Goal: Information Seeking & Learning: Learn about a topic

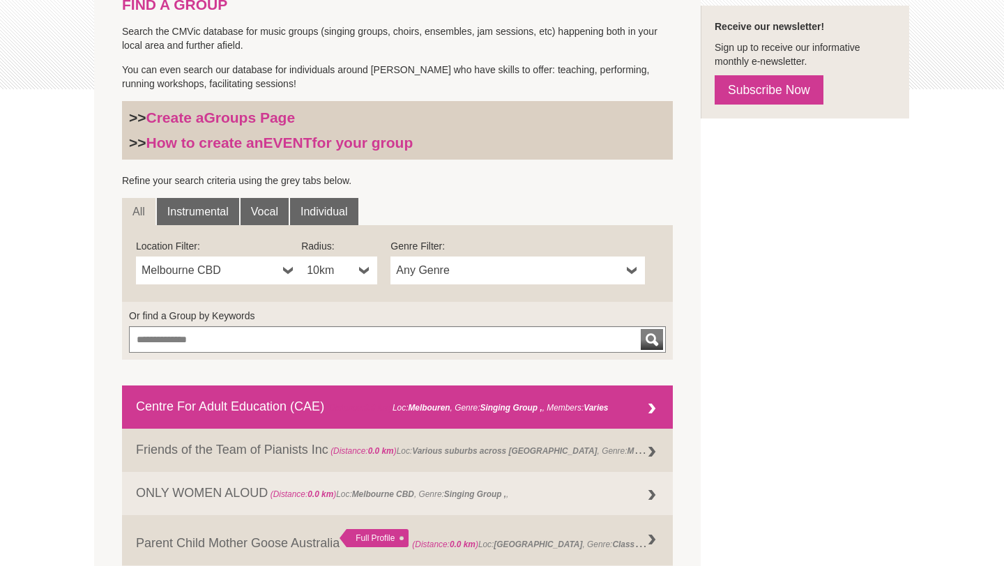
scroll to position [329, 0]
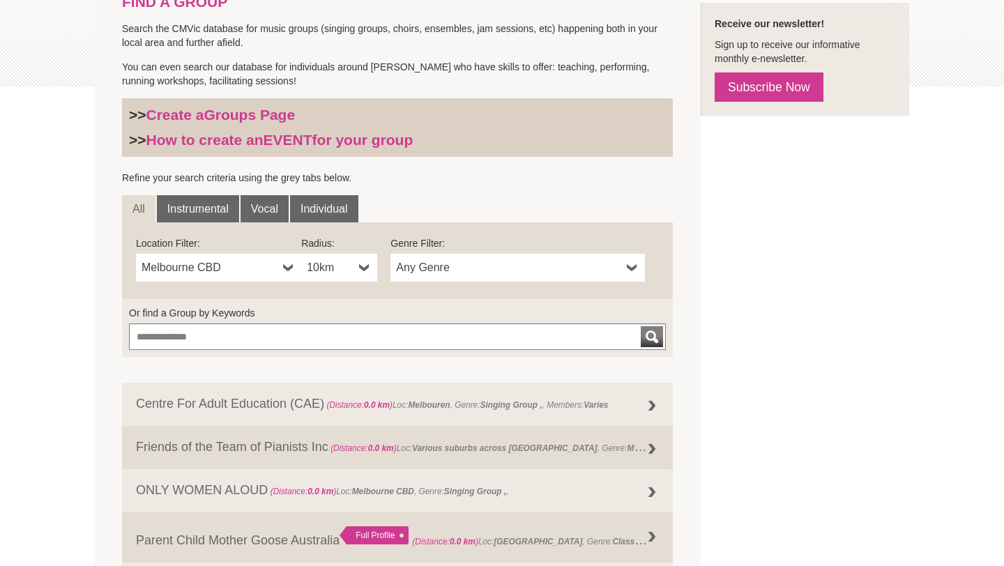
click at [438, 260] on span "Any Genre" at bounding box center [508, 267] width 225 height 17
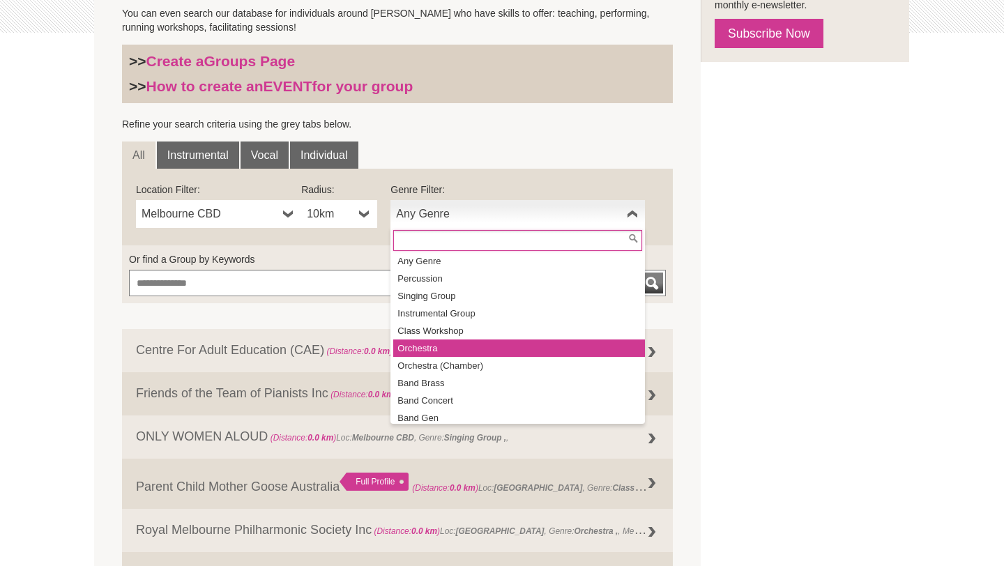
scroll to position [0, 0]
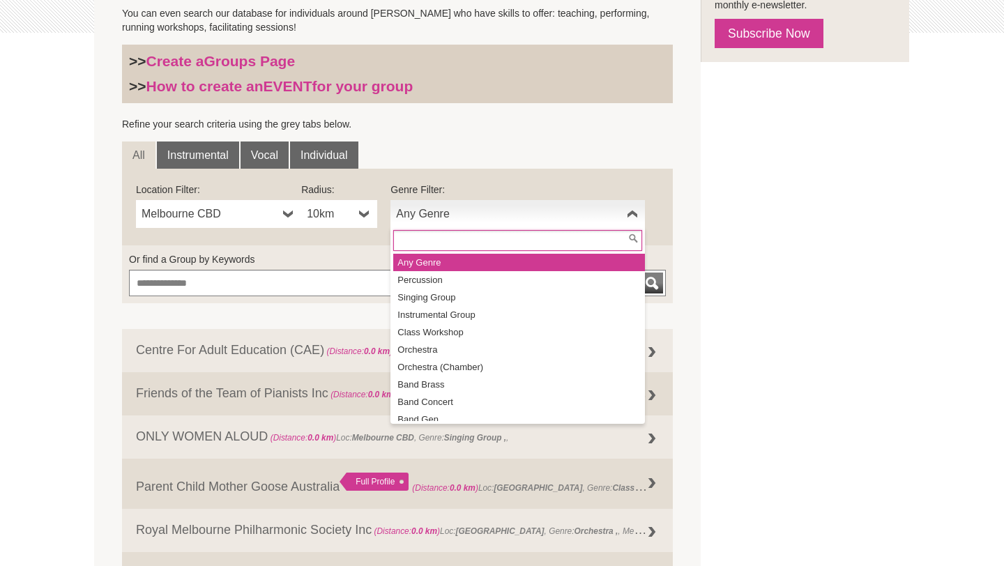
click at [456, 261] on li "Any Genre" at bounding box center [519, 262] width 252 height 17
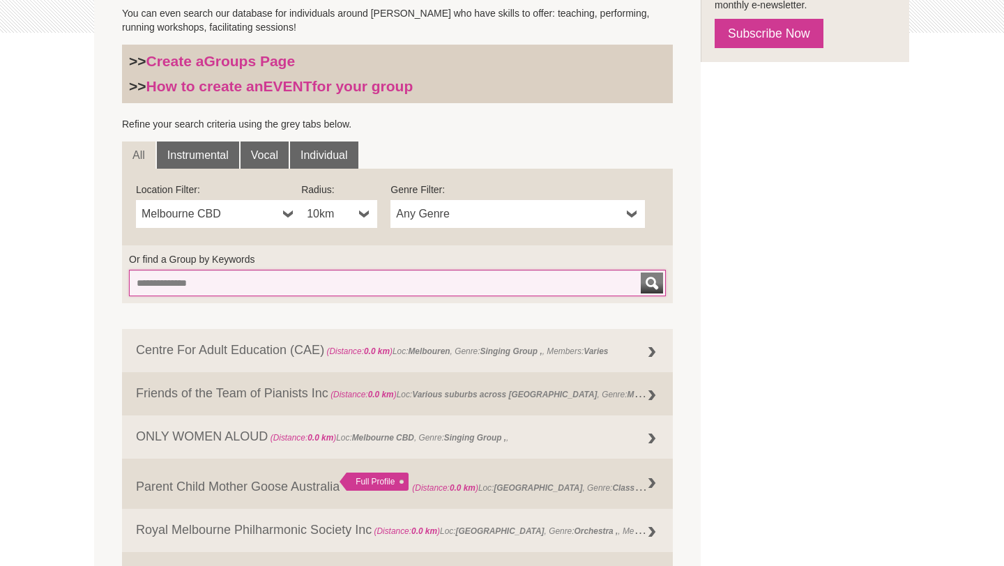
click at [281, 284] on input "Or find a Group by Keywords" at bounding box center [397, 283] width 537 height 26
click at [406, 296] on input "Or find a Group by Keywords" at bounding box center [397, 283] width 537 height 26
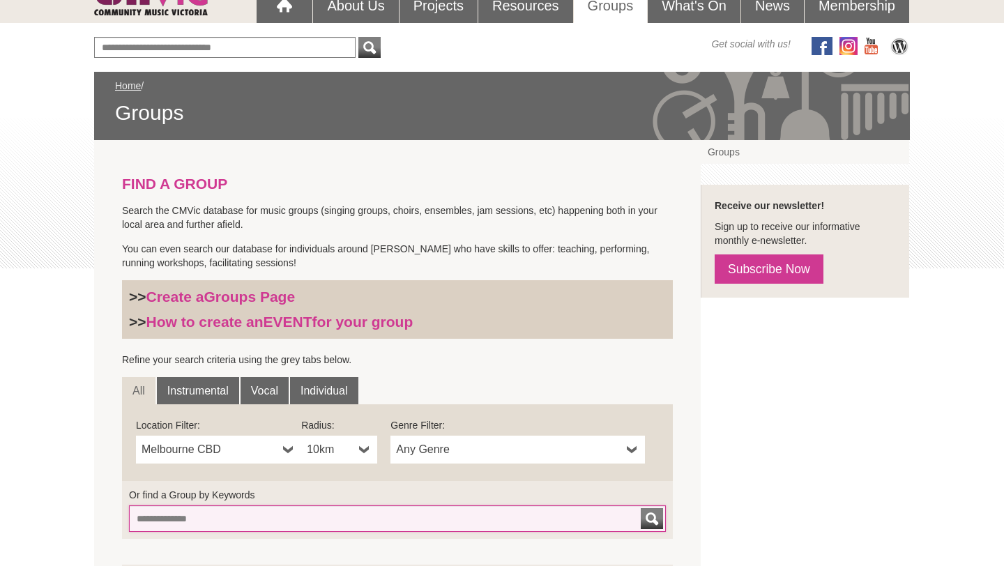
scroll to position [140, 0]
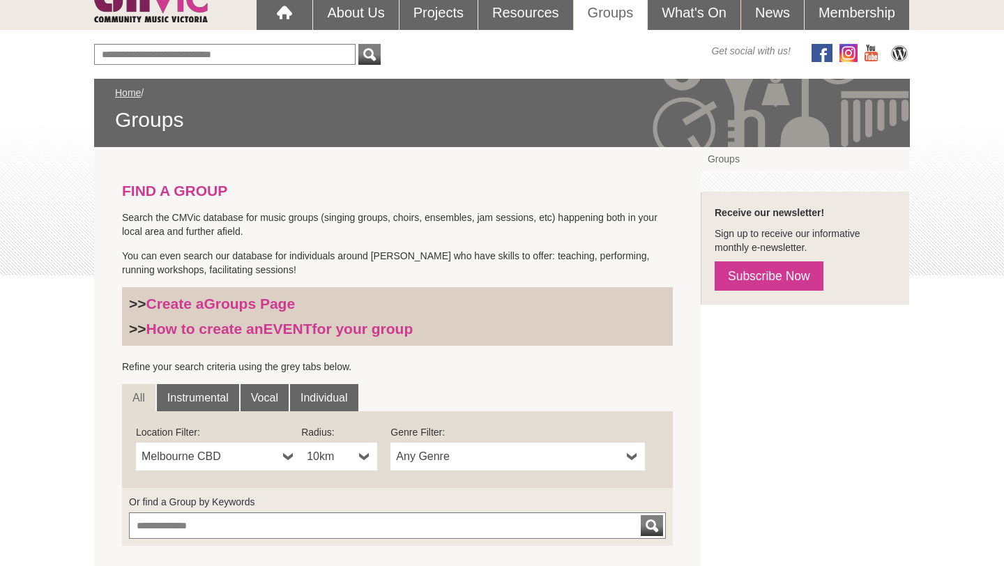
click at [285, 463] on b at bounding box center [288, 457] width 11 height 28
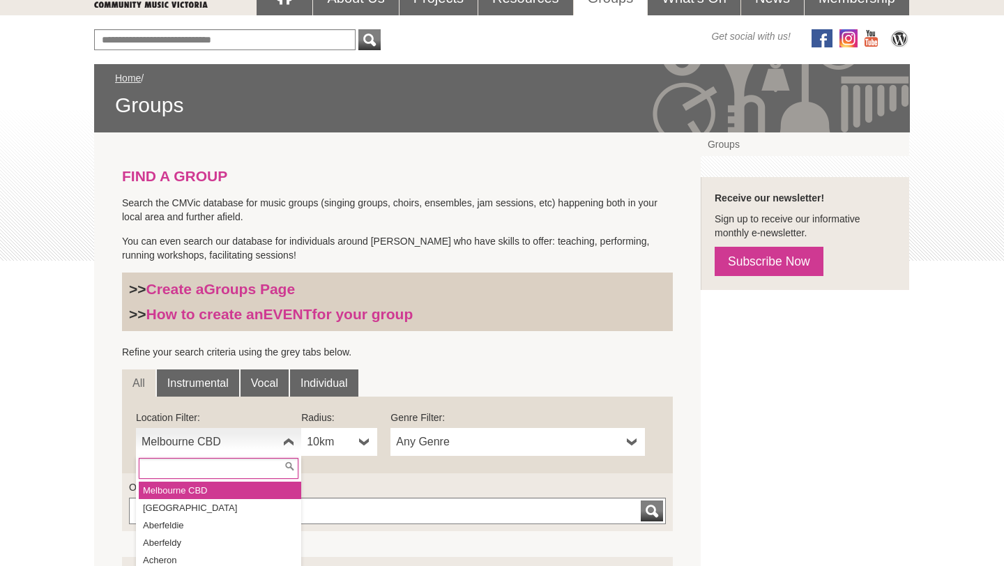
scroll to position [157, 0]
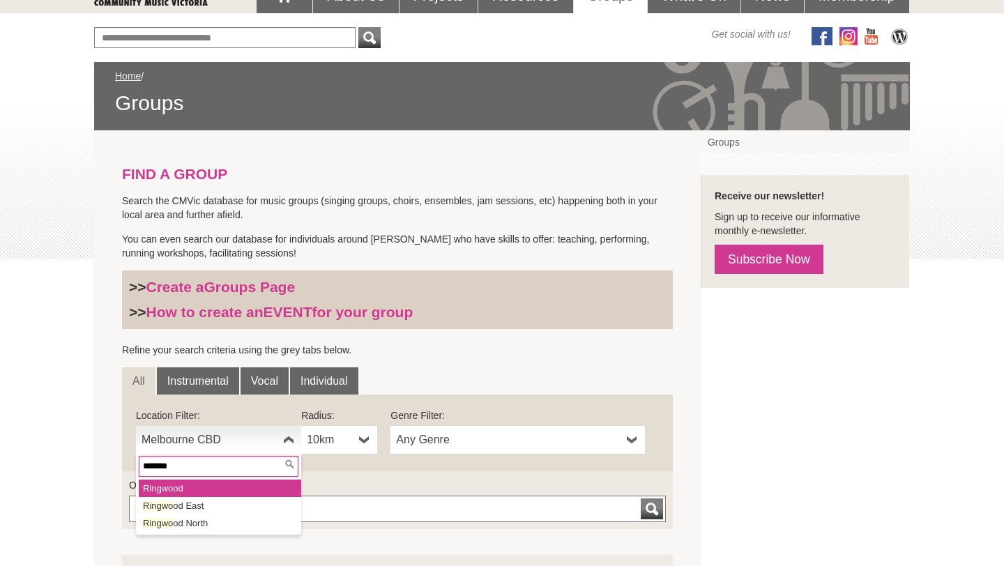
type input "********"
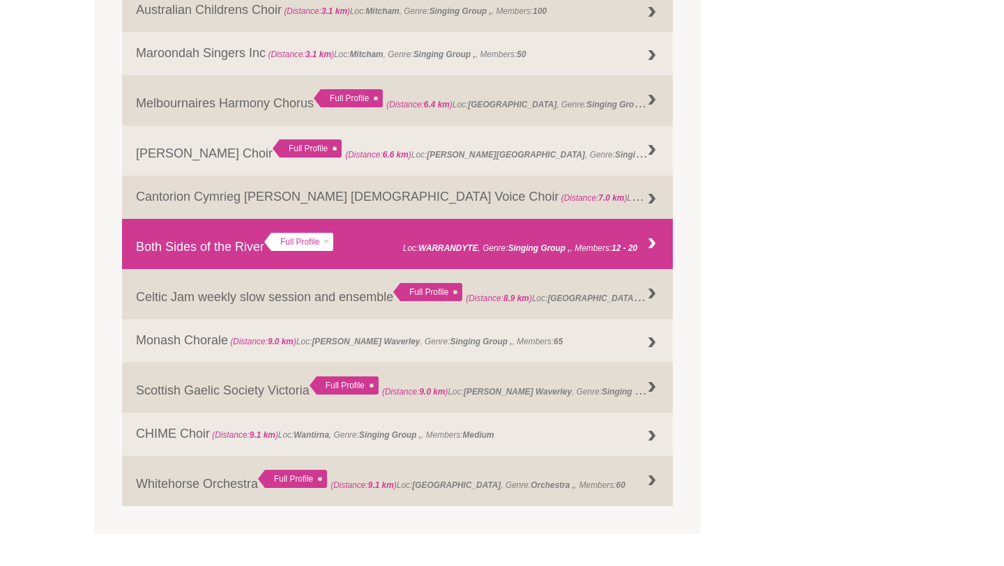
scroll to position [854, 0]
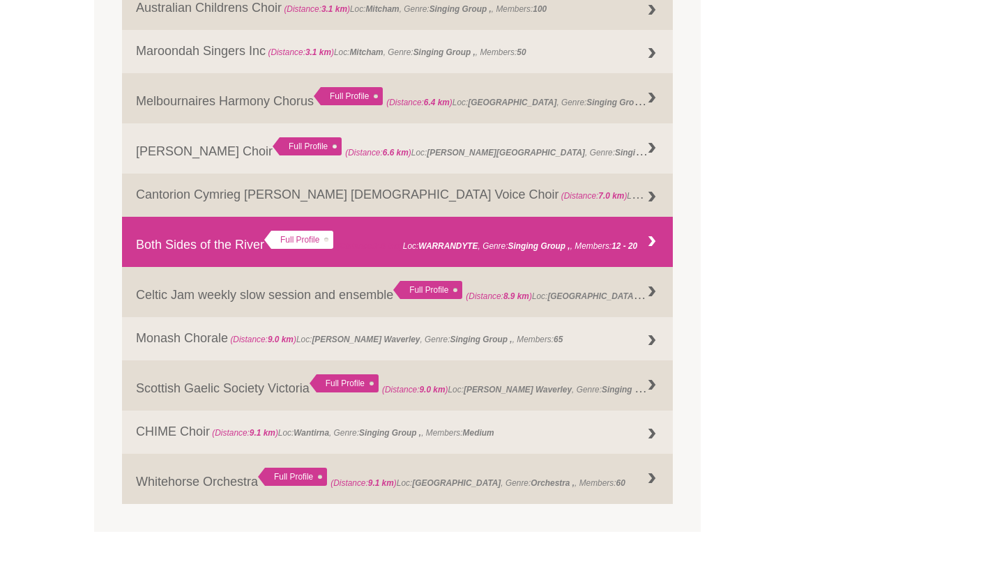
click at [289, 233] on div "Full Profile" at bounding box center [298, 240] width 69 height 18
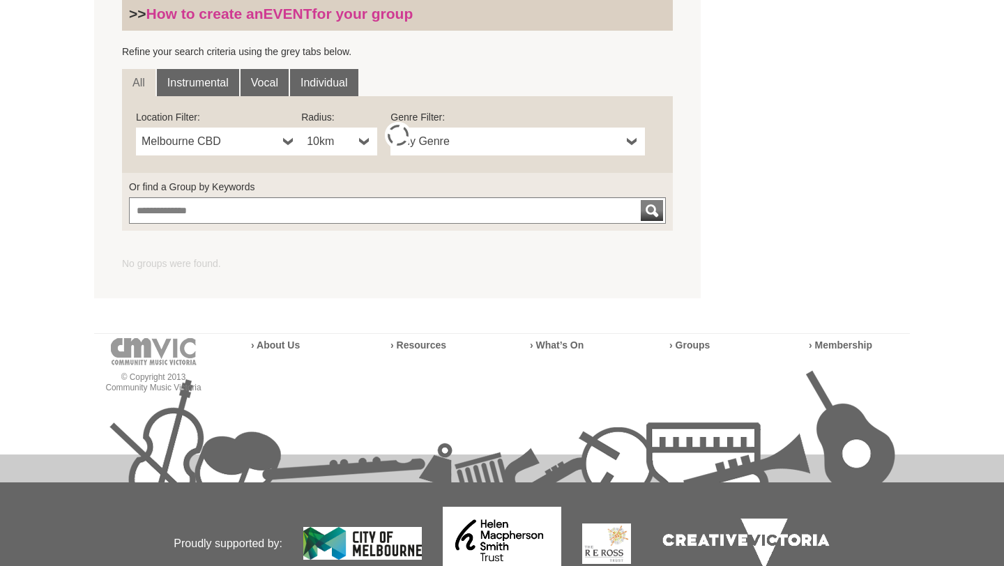
scroll to position [454, 0]
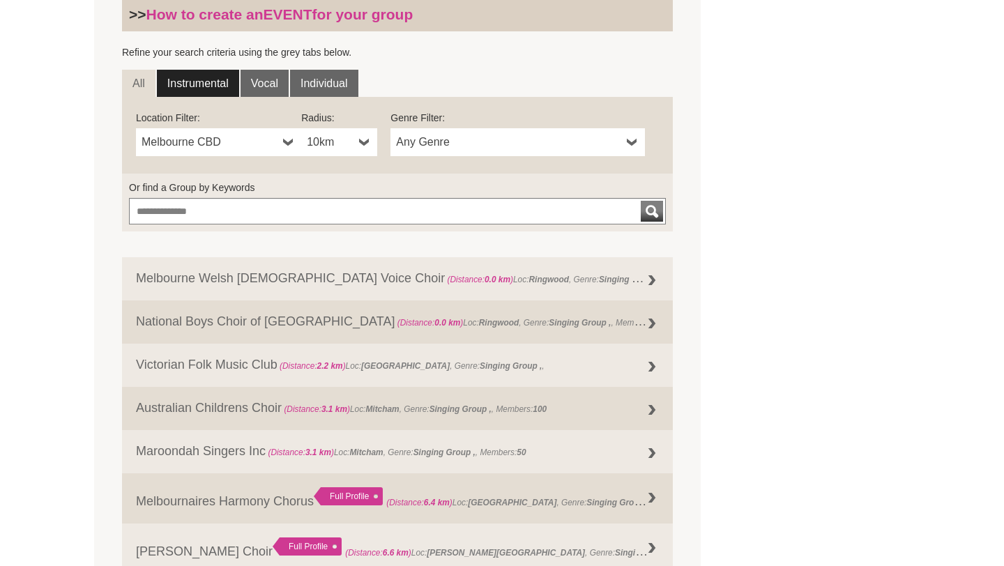
click at [216, 75] on link "Instrumental" at bounding box center [198, 84] width 82 height 28
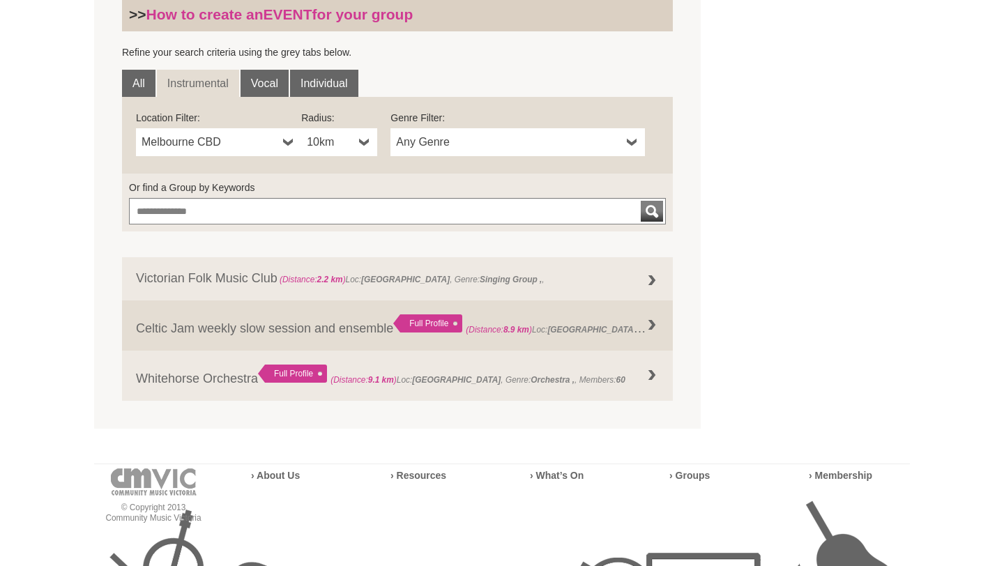
click at [208, 135] on span "Melbourne CBD" at bounding box center [209, 142] width 136 height 17
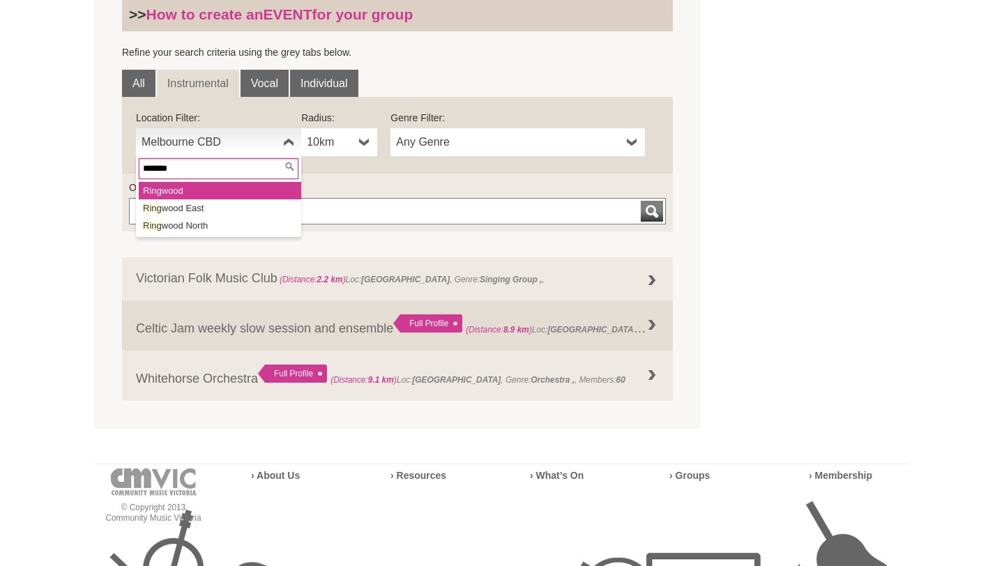
type input "********"
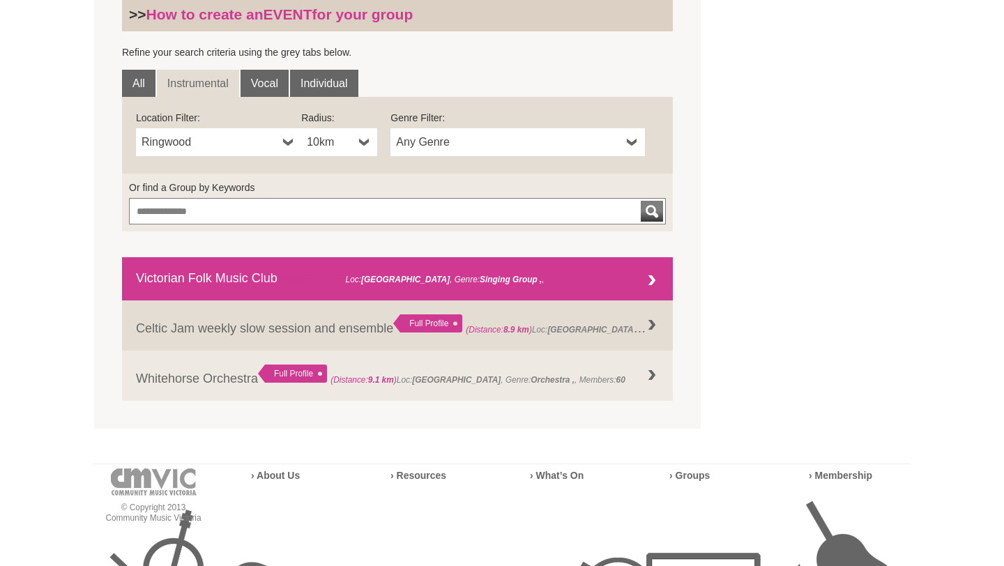
click at [552, 263] on link "Victorian Folk Music Club (Distance: 2.2 km ) Loc: [GEOGRAPHIC_DATA] , Genre: S…" at bounding box center [397, 278] width 551 height 43
